Goal: Download file/media

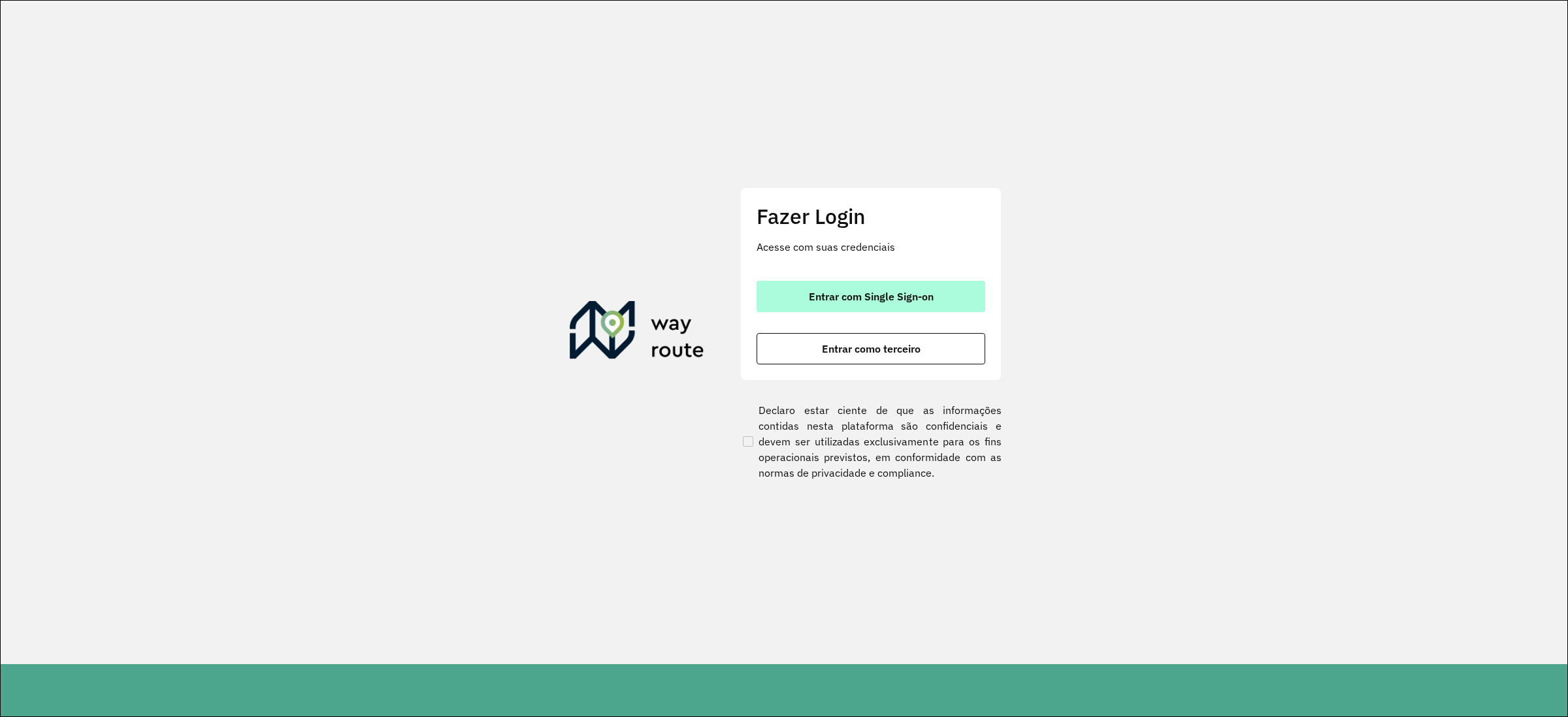
click at [945, 284] on button "Entrar com Single Sign-on" at bounding box center [870, 297] width 228 height 31
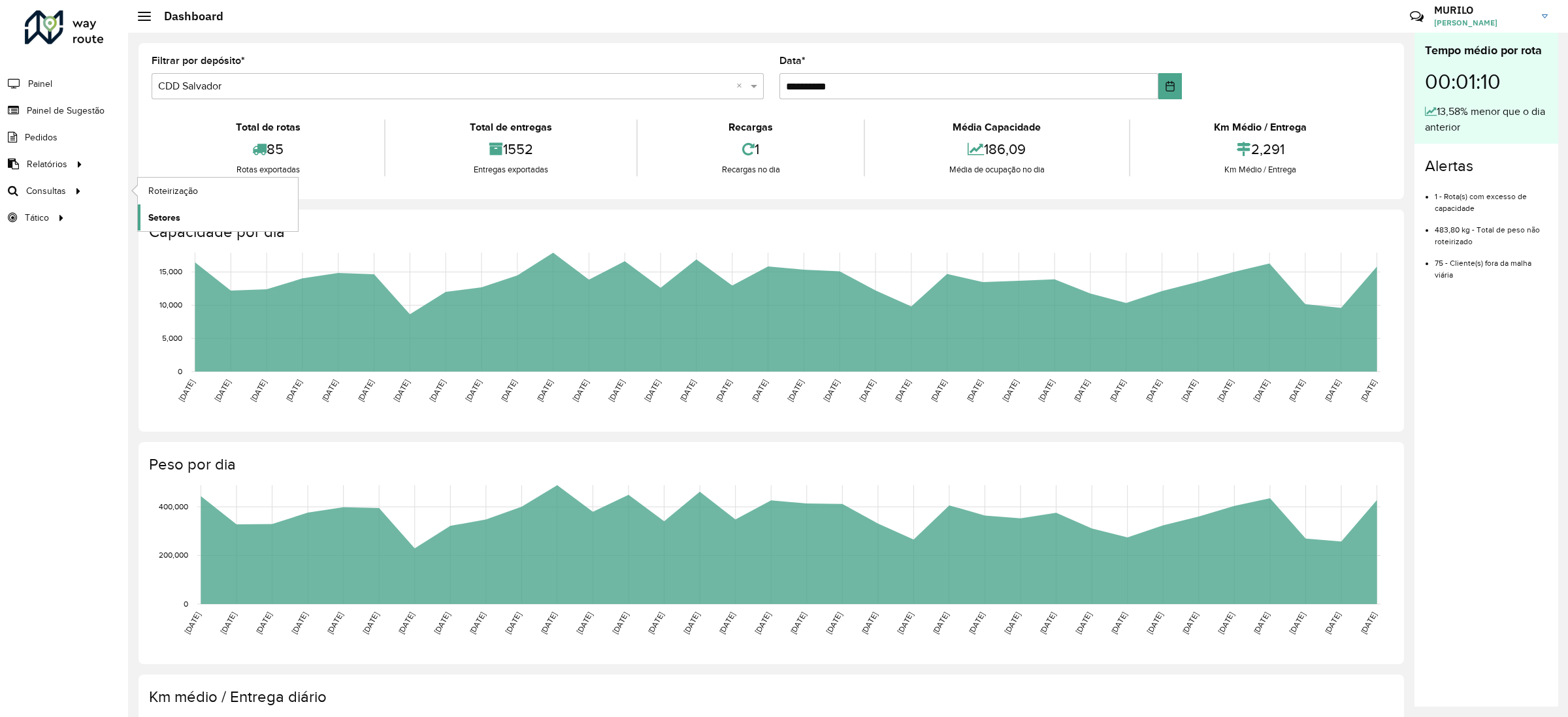
click at [211, 223] on link "Setores" at bounding box center [218, 217] width 160 height 26
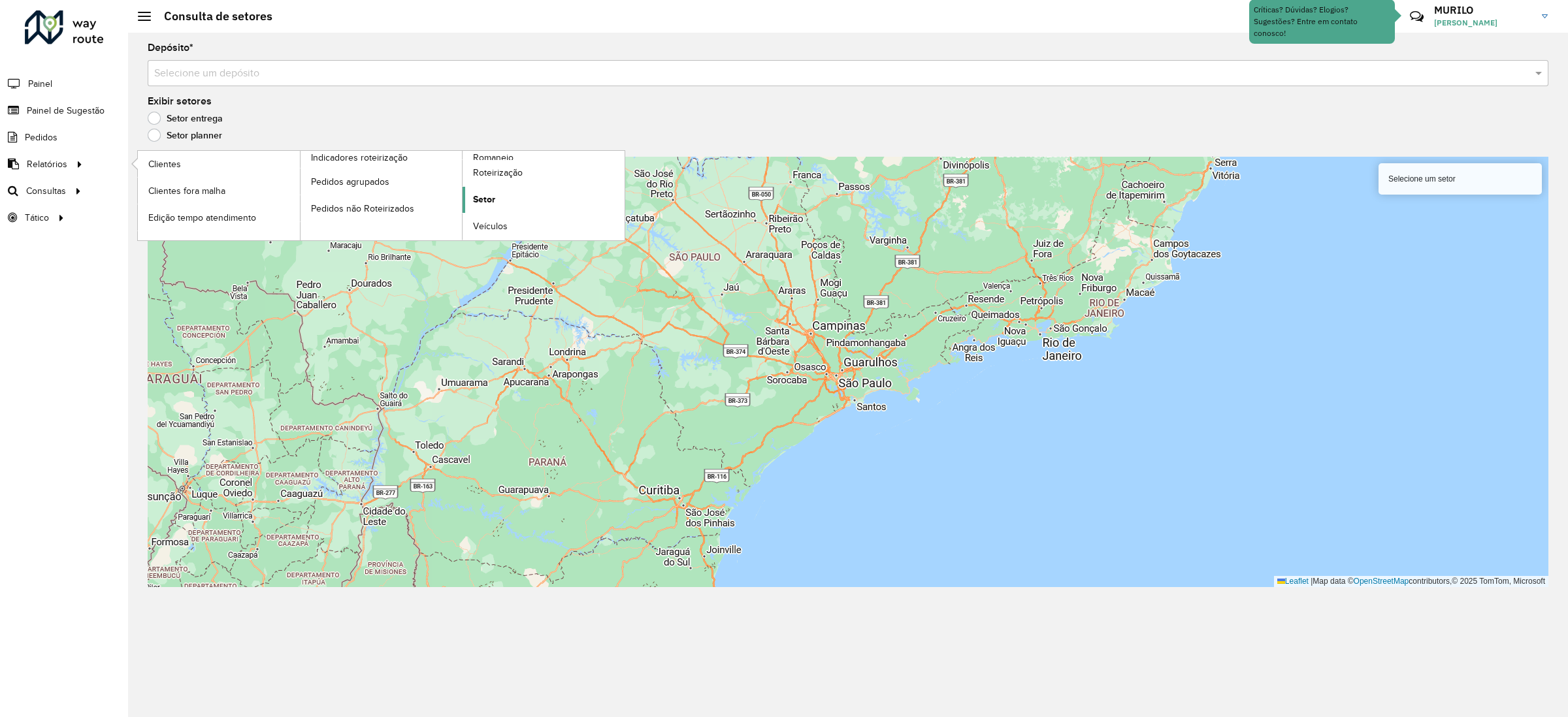
click at [508, 209] on link "Setor" at bounding box center [543, 200] width 162 height 26
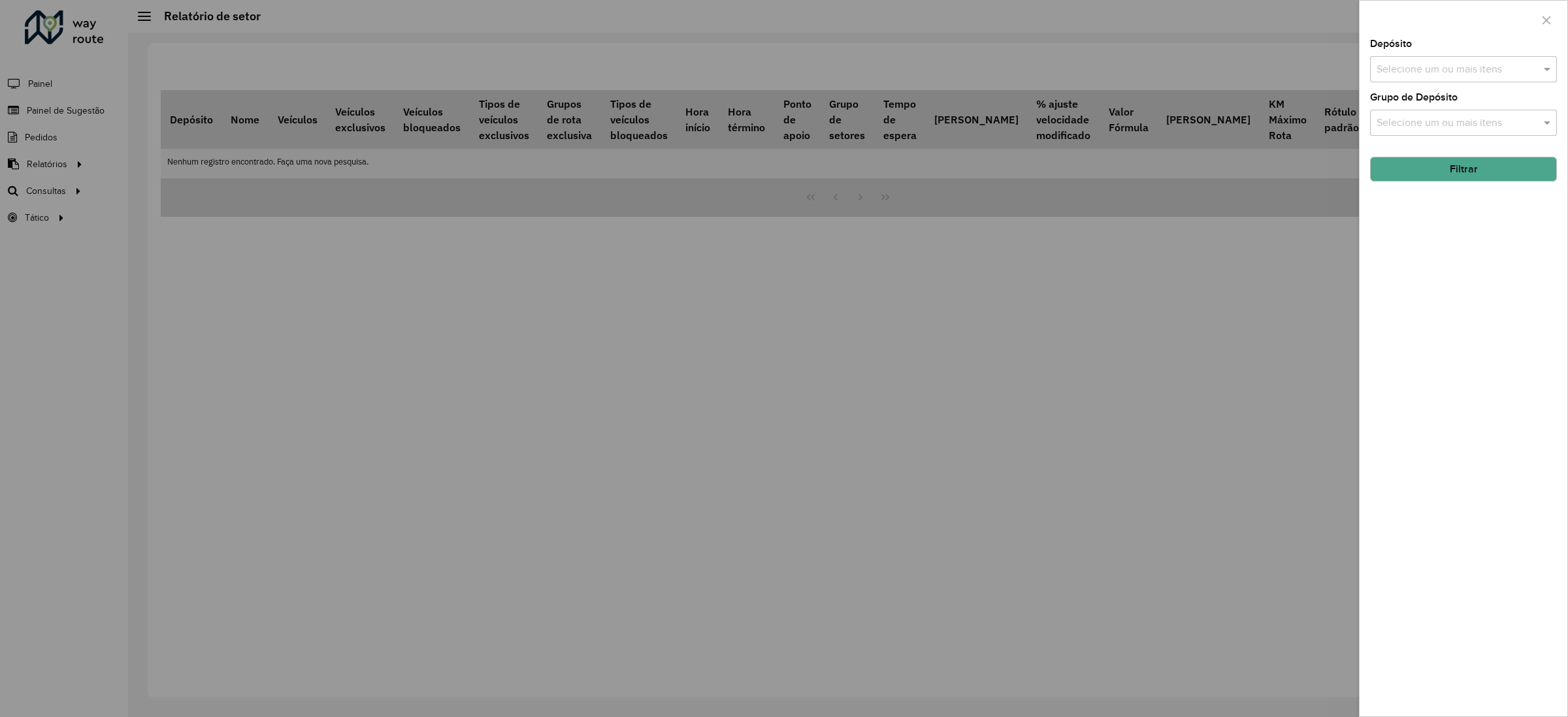
click at [1493, 71] on input "text" at bounding box center [1456, 70] width 168 height 16
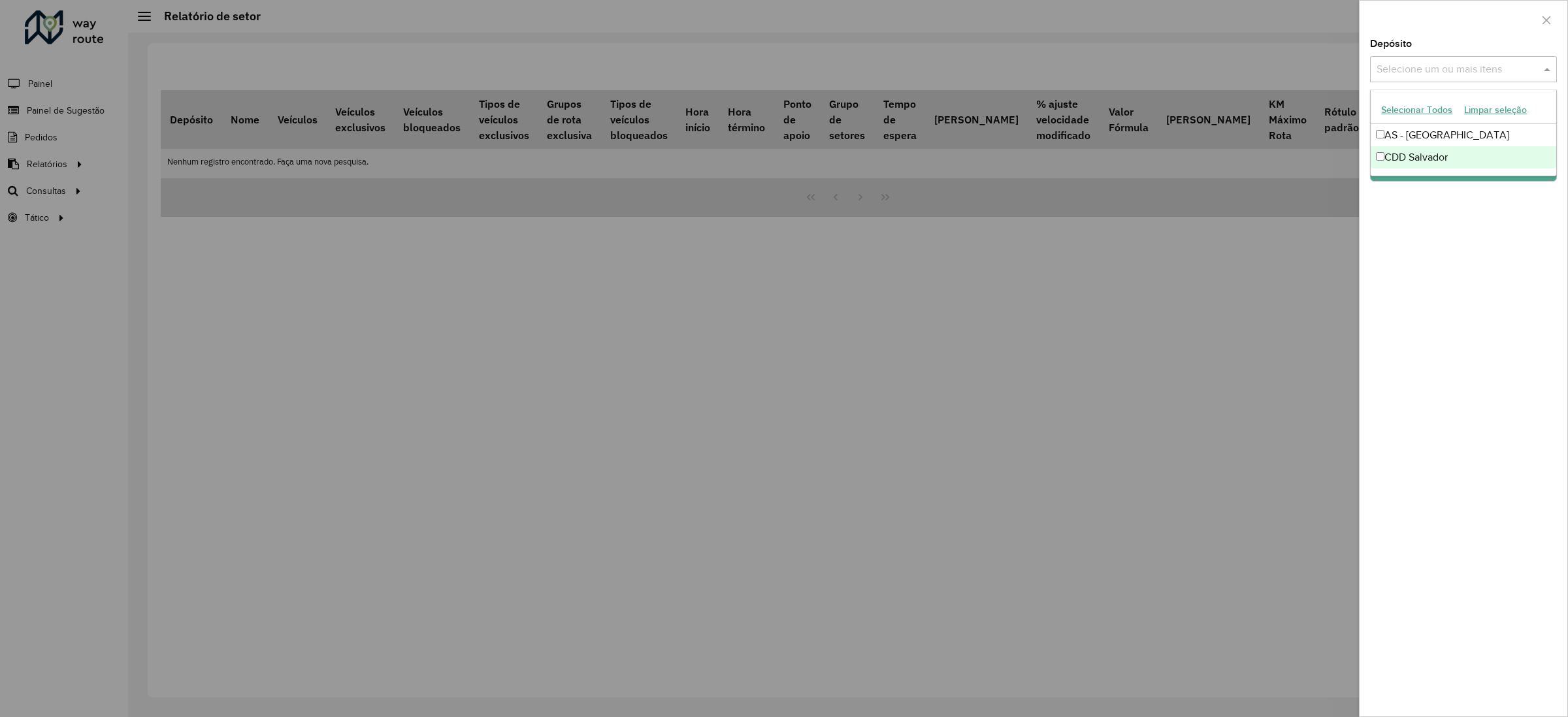
click at [1445, 158] on div "CDD Salvador" at bounding box center [1462, 157] width 185 height 23
click at [1415, 239] on div "Depósito Selecione um ou mais itens CDD Salvador × × Grupo de Depósito Selecion…" at bounding box center [1463, 377] width 208 height 677
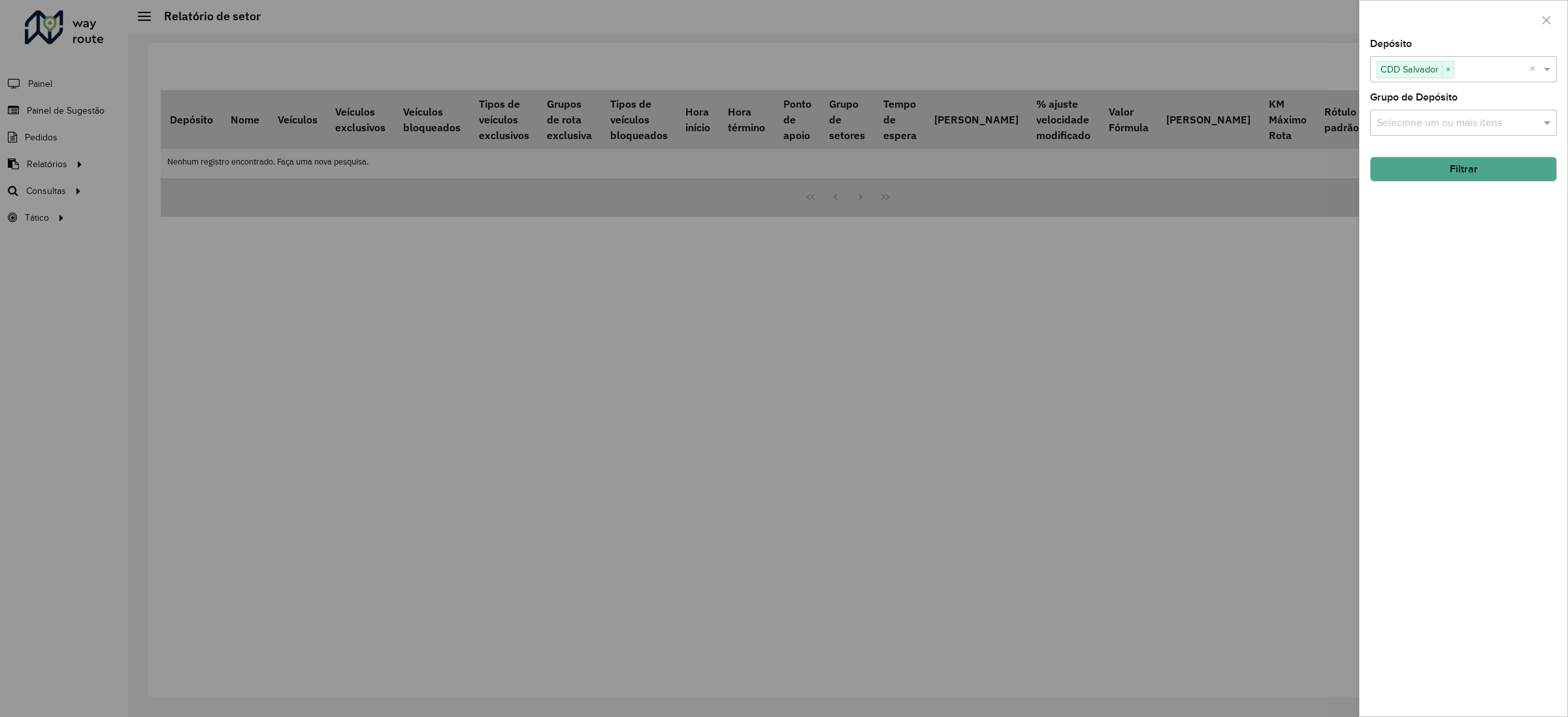
click at [1477, 166] on button "Filtrar" at bounding box center [1463, 168] width 187 height 24
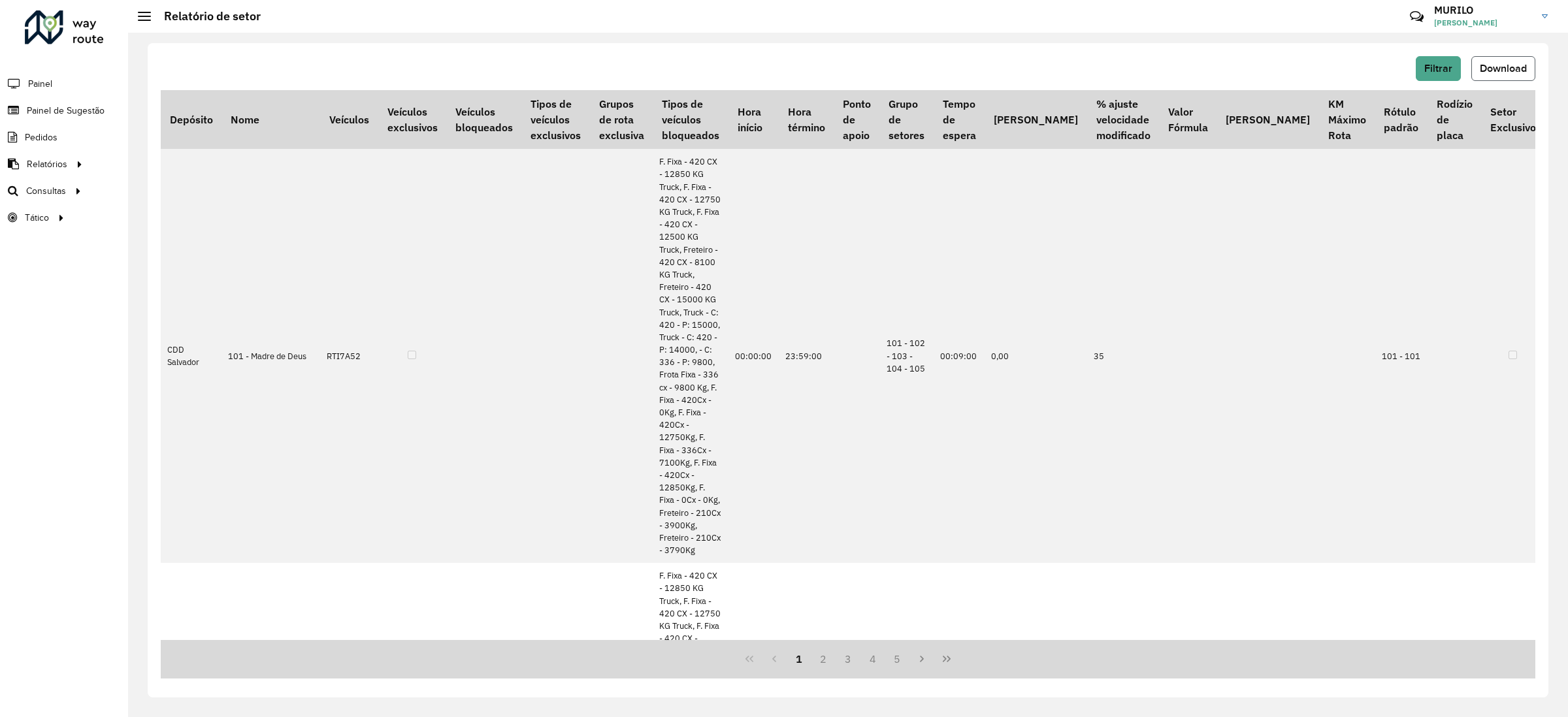
click at [1491, 69] on span "Download" at bounding box center [1503, 68] width 47 height 11
click at [166, 188] on span "Roteirização" at bounding box center [174, 191] width 53 height 14
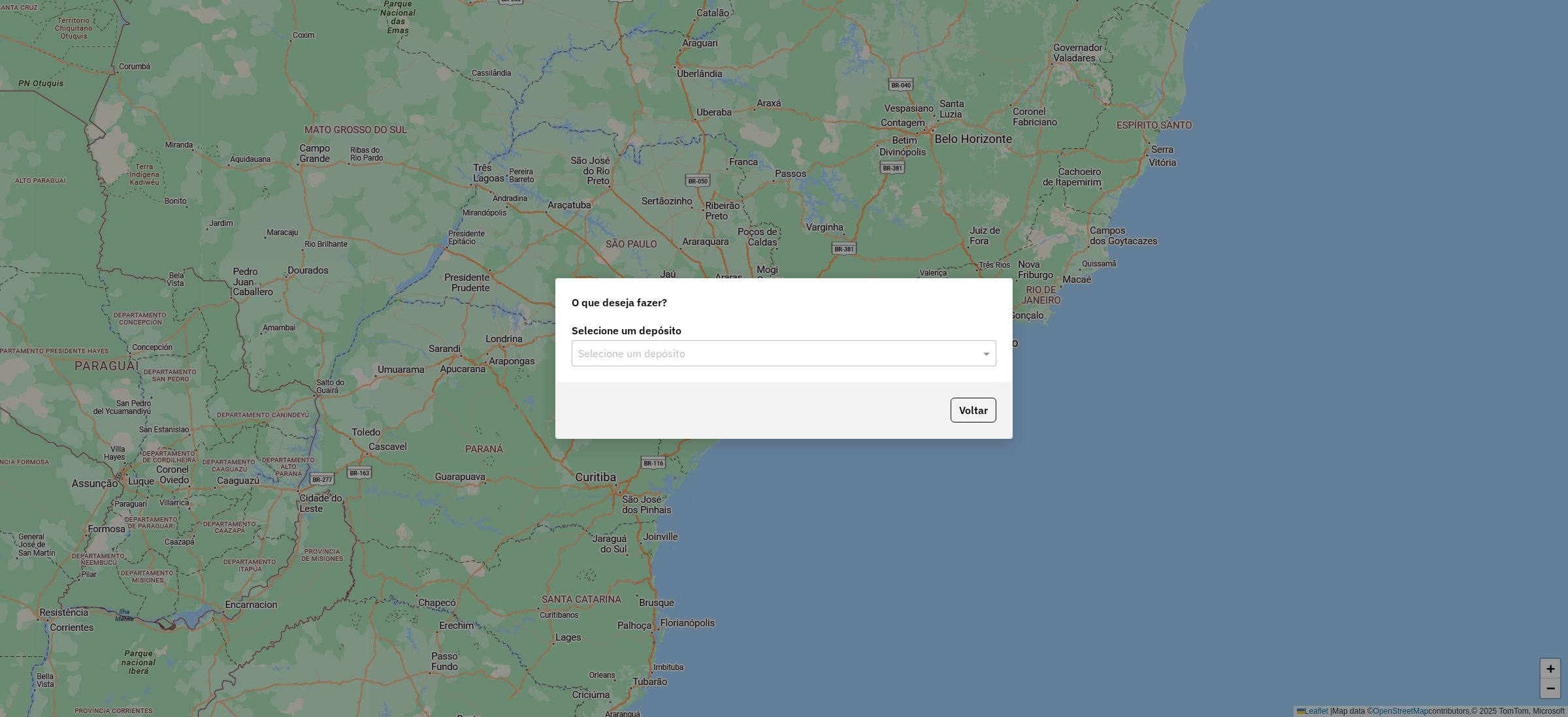
click at [641, 137] on div "O que deseja fazer? Selecione um depósito Selecione um depósito Voltar" at bounding box center [784, 358] width 1568 height 717
